Goal: Transaction & Acquisition: Purchase product/service

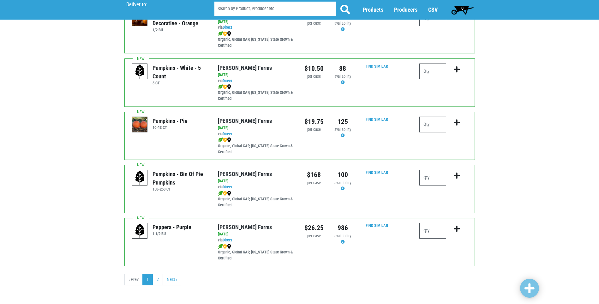
scroll to position [865, 0]
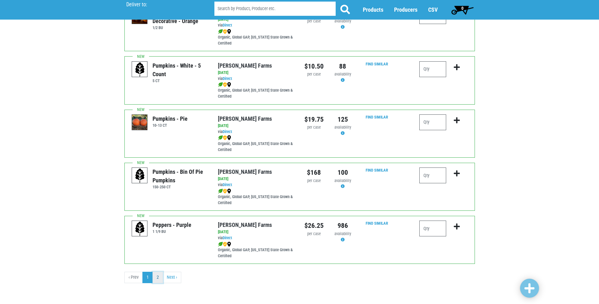
click at [160, 278] on link "2" at bounding box center [157, 276] width 10 height 11
click at [159, 279] on link "2" at bounding box center [157, 276] width 10 height 11
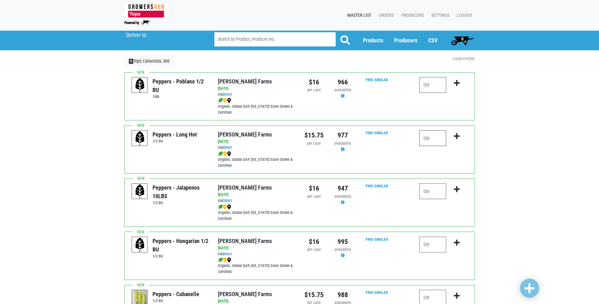
click at [441, 138] on input "number" at bounding box center [432, 138] width 27 height 16
type input "6"
click at [457, 136] on icon "submit" at bounding box center [457, 136] width 6 height 7
click at [456, 136] on icon "submit" at bounding box center [457, 136] width 6 height 7
click at [454, 136] on icon "submit" at bounding box center [457, 136] width 6 height 7
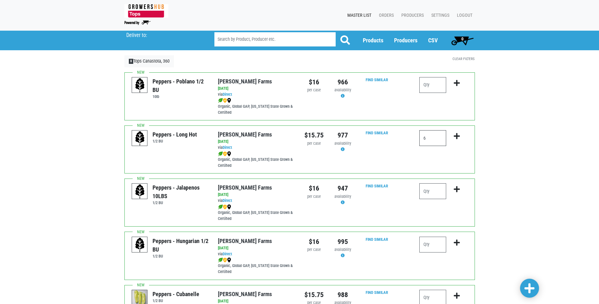
click at [433, 140] on input "6" at bounding box center [432, 138] width 27 height 16
click at [458, 135] on icon "submit" at bounding box center [457, 136] width 6 height 7
